Goal: Information Seeking & Learning: Find specific page/section

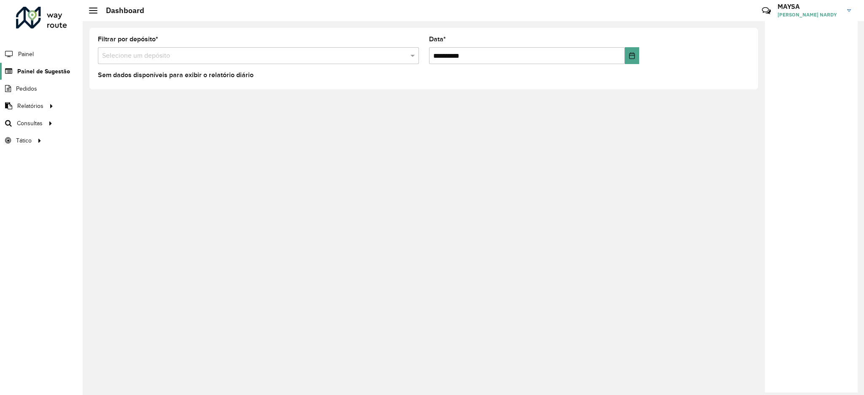
click at [44, 67] on span "Painel de Sugestão" at bounding box center [43, 71] width 53 height 9
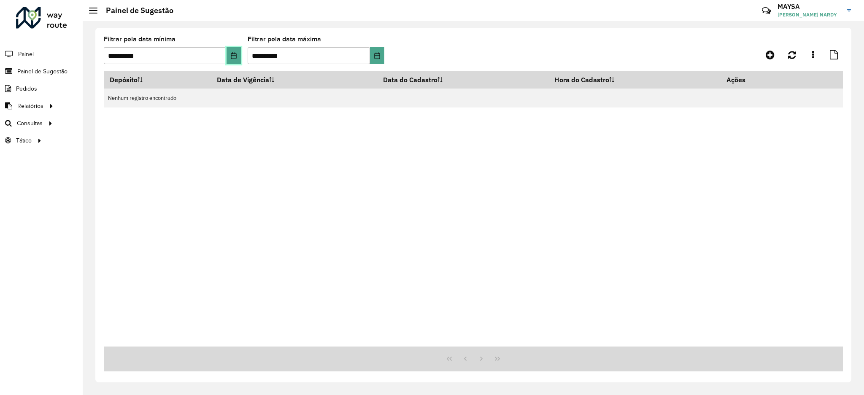
click at [232, 55] on icon "Choose Date" at bounding box center [233, 55] width 5 height 7
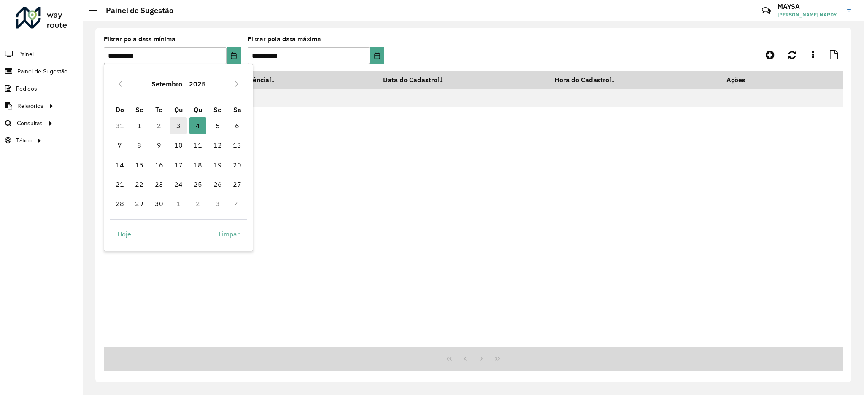
click at [173, 124] on span "3" at bounding box center [178, 125] width 17 height 17
type input "**********"
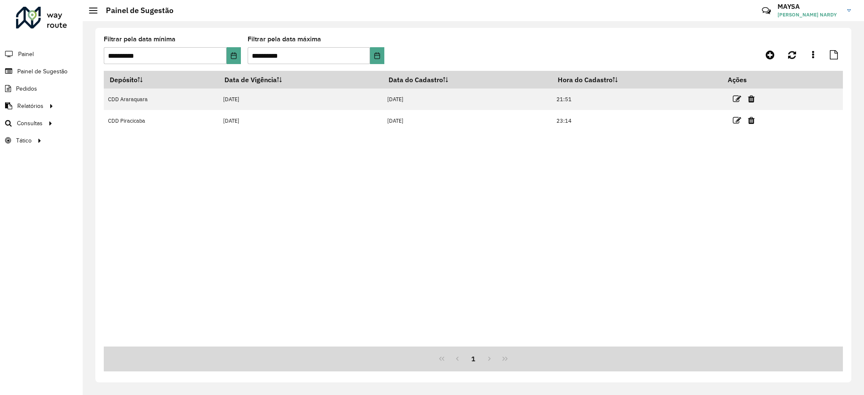
click at [515, 261] on div "Depósito Data de Vigência Data do Cadastro Hora do Cadastro Ações CDD [GEOGRAPH…" at bounding box center [473, 209] width 739 height 276
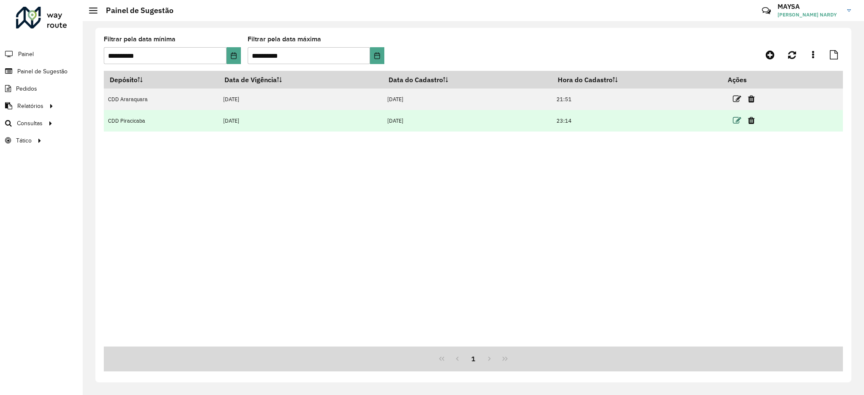
click at [735, 119] on icon at bounding box center [736, 120] width 8 height 8
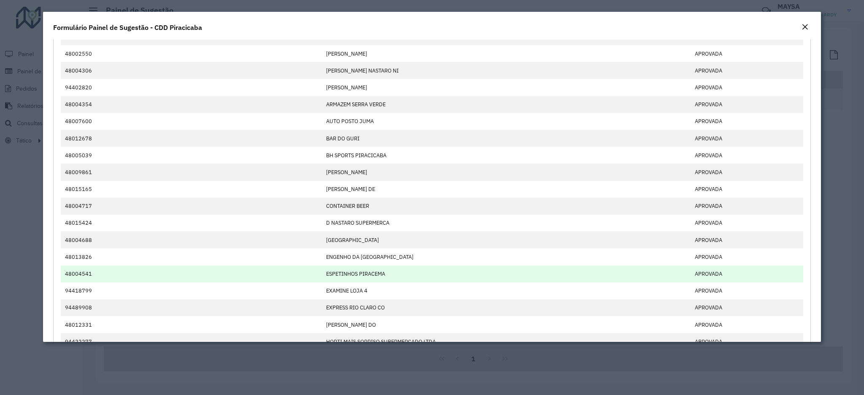
scroll to position [141, 0]
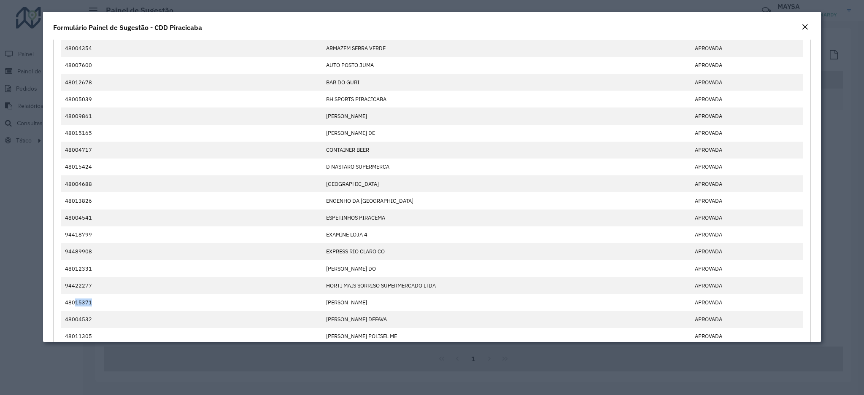
click at [801, 24] on em "Close" at bounding box center [804, 27] width 7 height 7
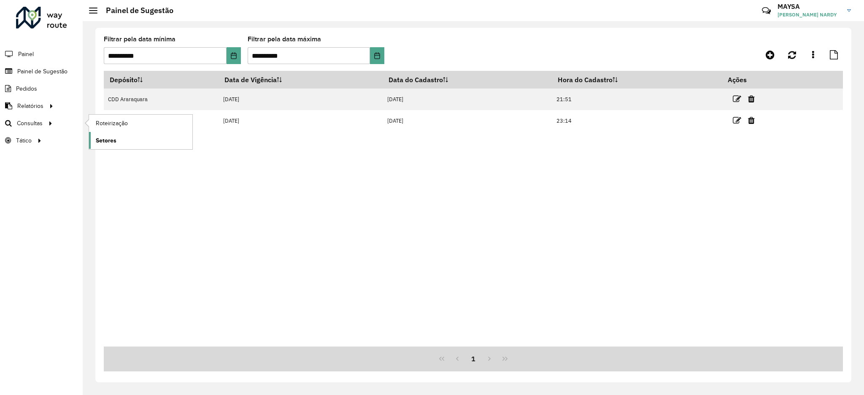
click at [108, 139] on span "Setores" at bounding box center [106, 140] width 21 height 9
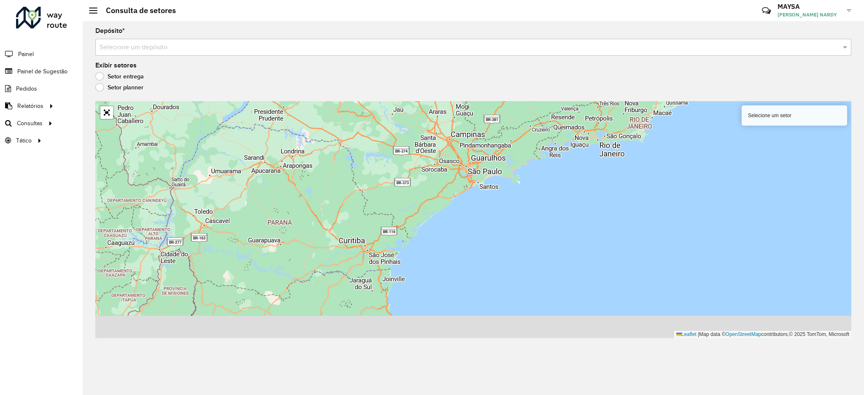
click at [224, 46] on input "text" at bounding box center [465, 48] width 730 height 10
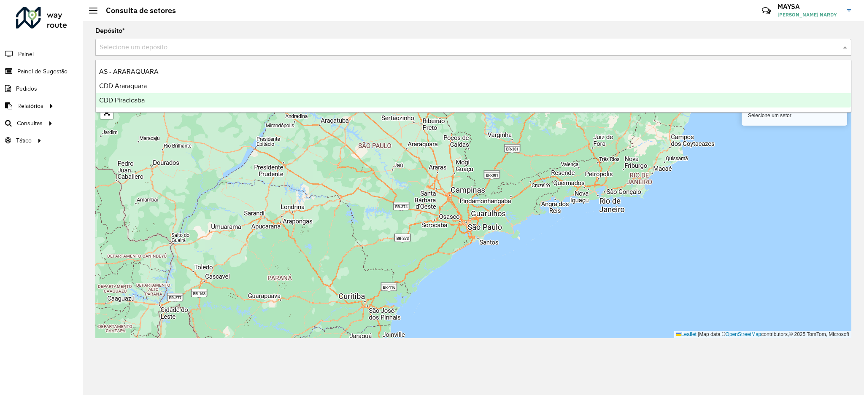
click at [143, 100] on span "CDD Piracicaba" at bounding box center [122, 100] width 46 height 7
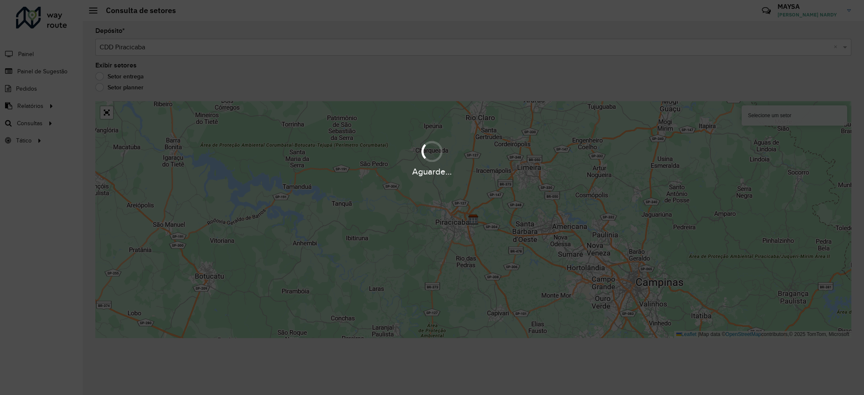
click at [514, 207] on div "Aguarde..." at bounding box center [432, 197] width 864 height 395
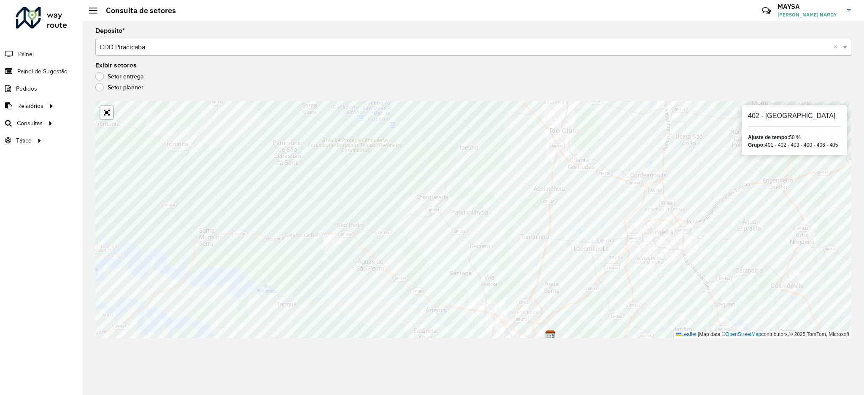
drag, startPoint x: 766, startPoint y: 144, endPoint x: 841, endPoint y: 145, distance: 74.6
click at [841, 145] on div "402 - Santa Luzia Ajuste de tempo: 50 % Grupo: 401 - 402 - 403 - 400 - 406 - 405" at bounding box center [793, 130] width 105 height 50
drag, startPoint x: 768, startPoint y: 145, endPoint x: 831, endPoint y: 147, distance: 62.9
click at [831, 147] on div "Grupo: 923 - 310 - 311 - 312 - 309" at bounding box center [794, 145] width 93 height 8
copy div "923 - 310 - 311 - 312 - 309"
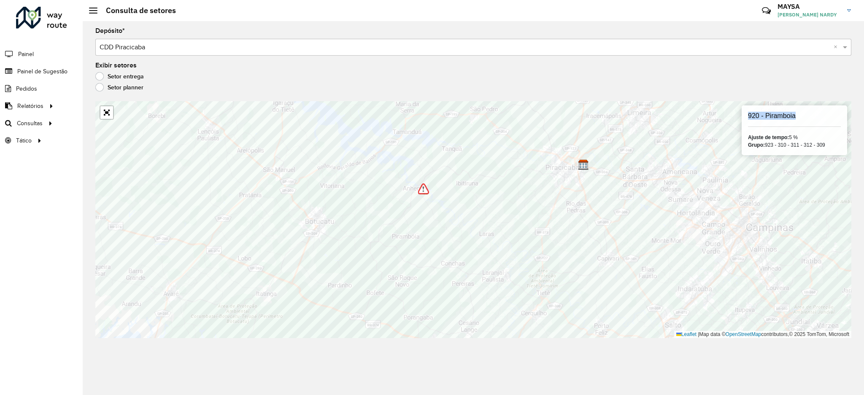
drag, startPoint x: 746, startPoint y: 118, endPoint x: 801, endPoint y: 116, distance: 54.9
click at [801, 116] on div "920 - Piramboia Ajuste de tempo: 5 % Grupo: 923 - 310 - 311 - 312 - 309" at bounding box center [793, 130] width 105 height 50
copy h6 "920 - Piramboia"
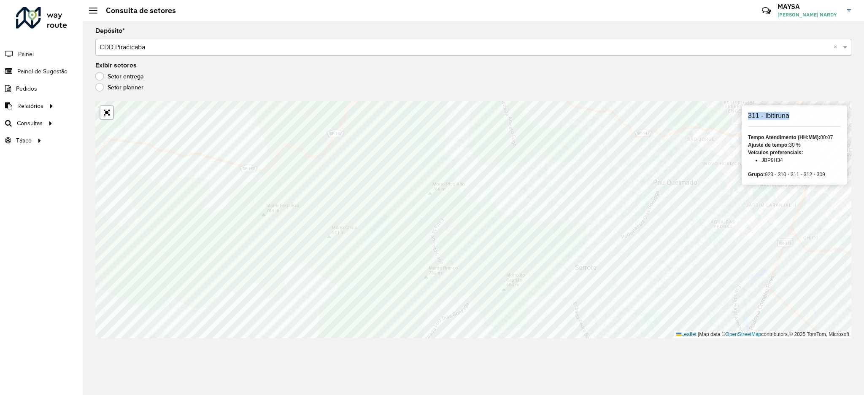
drag, startPoint x: 746, startPoint y: 113, endPoint x: 793, endPoint y: 113, distance: 47.2
click at [793, 113] on div "311 - Ibitiruna Tempo Atendimento (HH:MM): 00:07 Ajuste de tempo: 30 % Veículos…" at bounding box center [793, 144] width 105 height 79
copy h6 "311 - Ibitiruna"
